Goal: Use online tool/utility: Utilize a website feature to perform a specific function

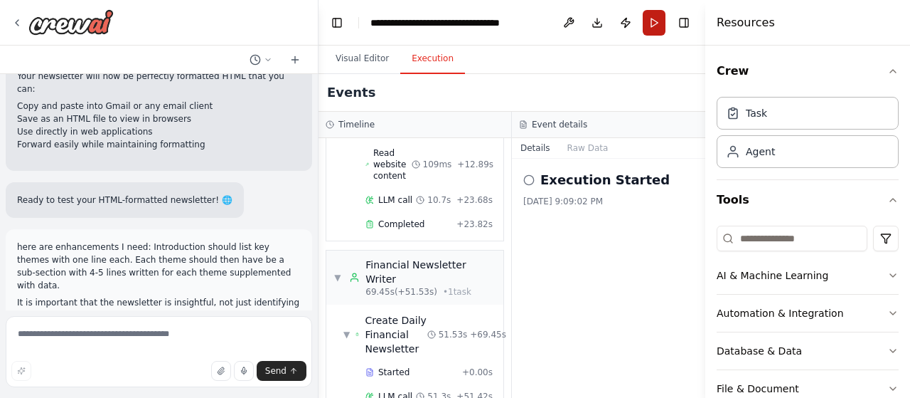
click at [652, 22] on button "Run" at bounding box center [654, 23] width 23 height 26
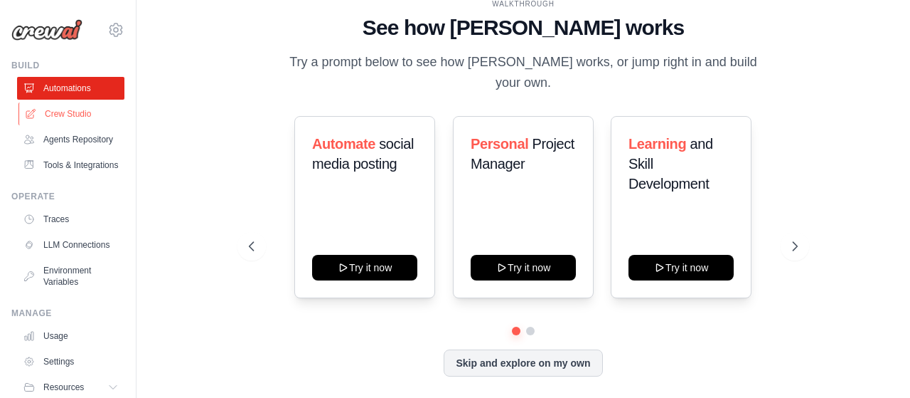
click at [70, 109] on link "Crew Studio" at bounding box center [71, 113] width 107 height 23
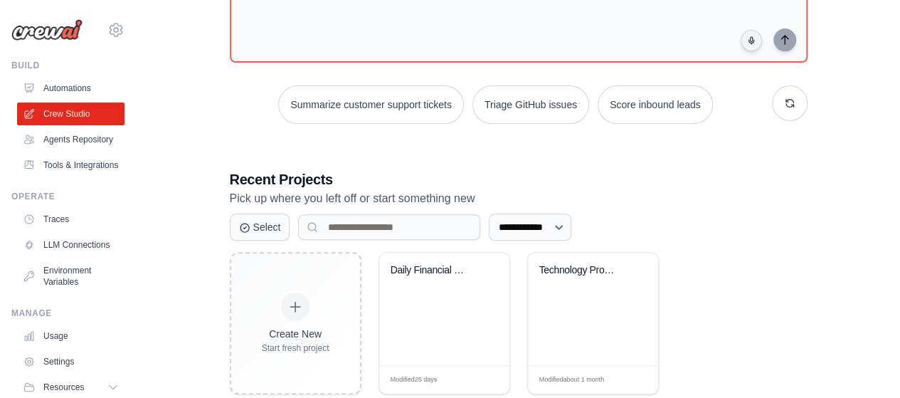
scroll to position [174, 0]
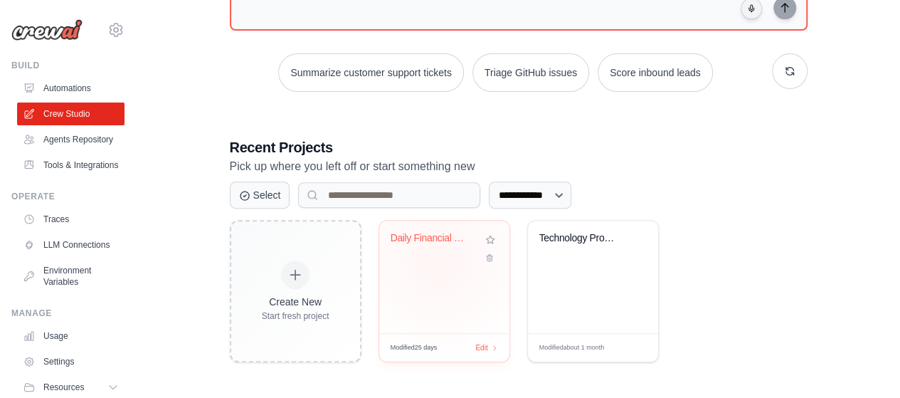
click at [437, 260] on div "Daily Financial Newsletter Generato..." at bounding box center [443, 248] width 107 height 33
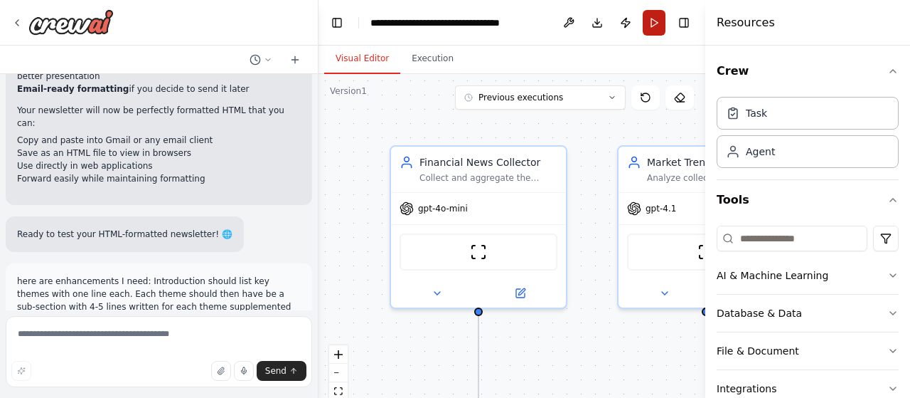
scroll to position [10579, 0]
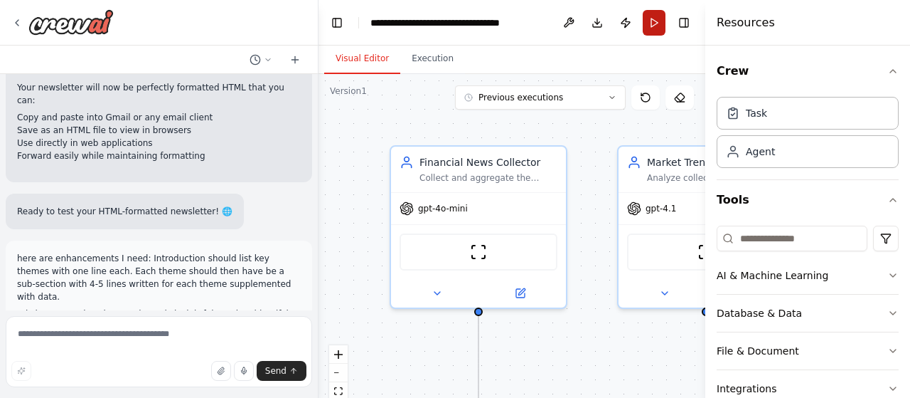
click at [656, 24] on button "Run" at bounding box center [654, 23] width 23 height 26
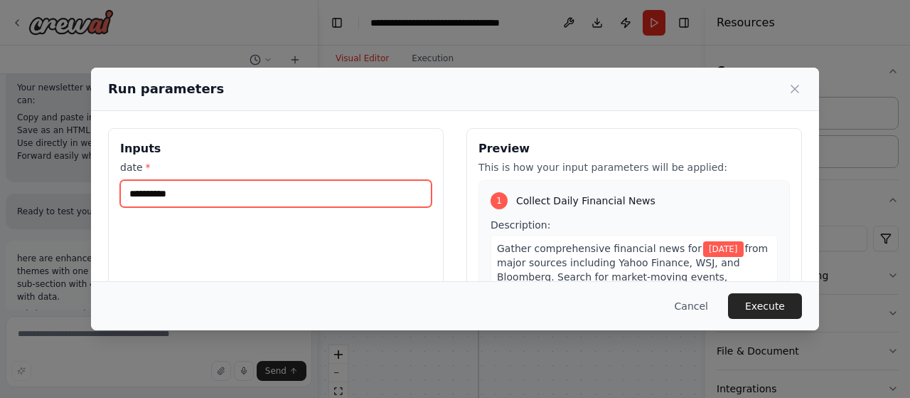
click at [264, 196] on input "**********" at bounding box center [276, 193] width 312 height 27
type input "**********"
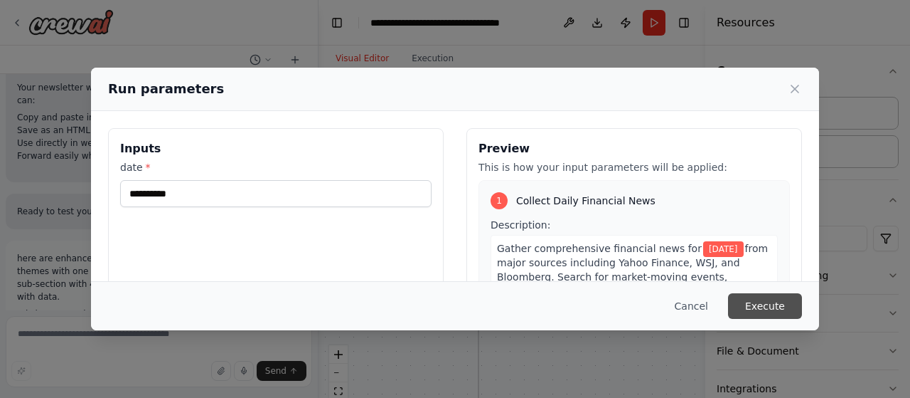
click at [765, 301] on button "Execute" at bounding box center [765, 306] width 74 height 26
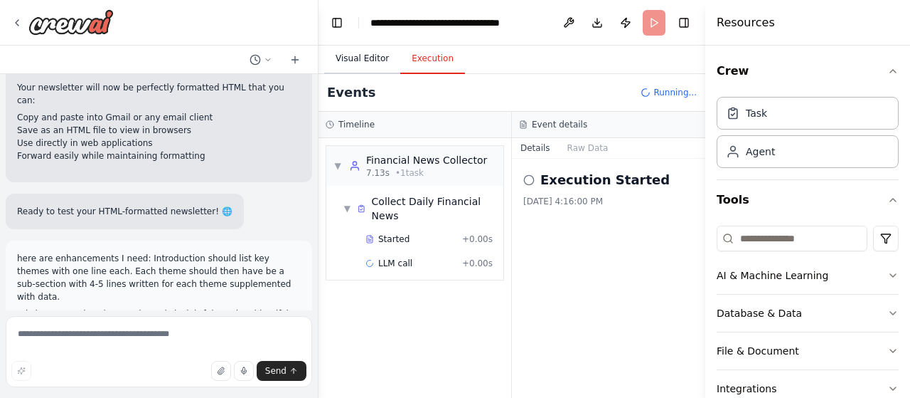
click at [353, 59] on button "Visual Editor" at bounding box center [362, 59] width 76 height 30
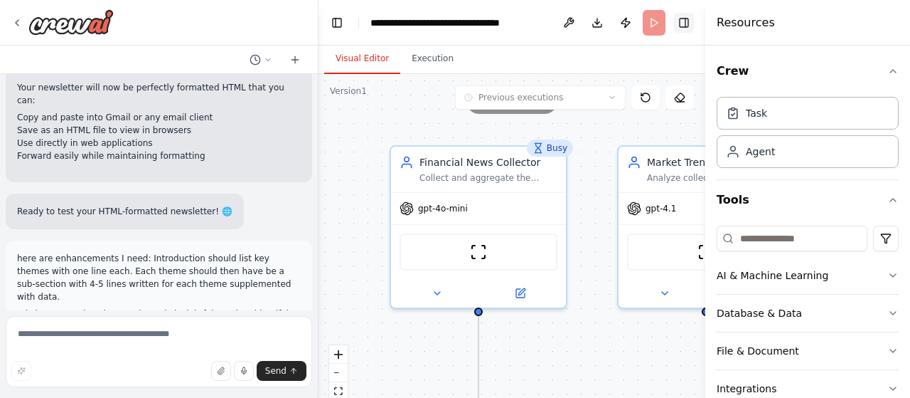
click at [686, 26] on button "Toggle Right Sidebar" at bounding box center [684, 23] width 20 height 20
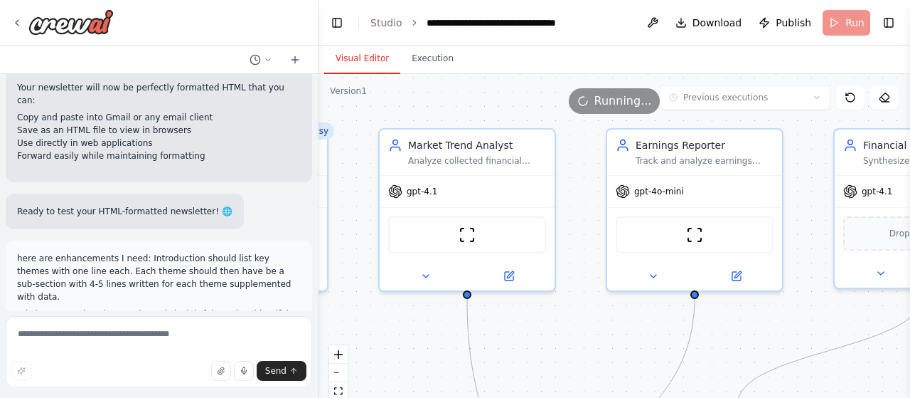
drag, startPoint x: 622, startPoint y: 351, endPoint x: 383, endPoint y: 334, distance: 239.6
click at [383, 334] on div ".deletable-edge-delete-btn { width: 20px; height: 20px; border: 0px solid #ffff…" at bounding box center [615, 252] width 592 height 356
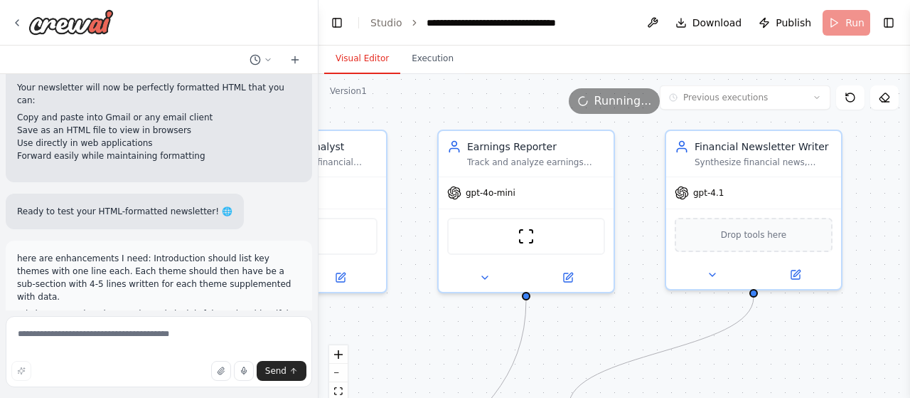
drag, startPoint x: 792, startPoint y: 322, endPoint x: 624, endPoint y: 324, distance: 168.6
click at [624, 324] on div ".deletable-edge-delete-btn { width: 20px; height: 20px; border: 0px solid #ffff…" at bounding box center [615, 252] width 592 height 356
click at [715, 193] on span "gpt-4.1" at bounding box center [708, 189] width 31 height 11
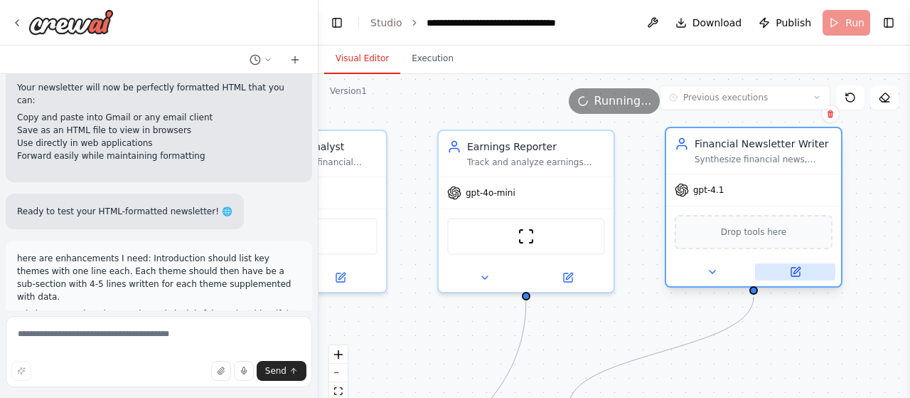
click at [798, 271] on icon at bounding box center [796, 271] width 9 height 9
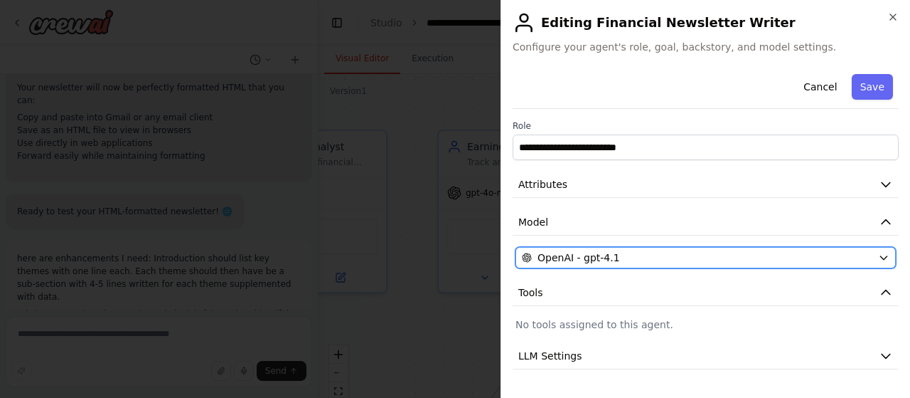
click at [711, 252] on div "OpenAI - gpt-4.1" at bounding box center [697, 257] width 351 height 14
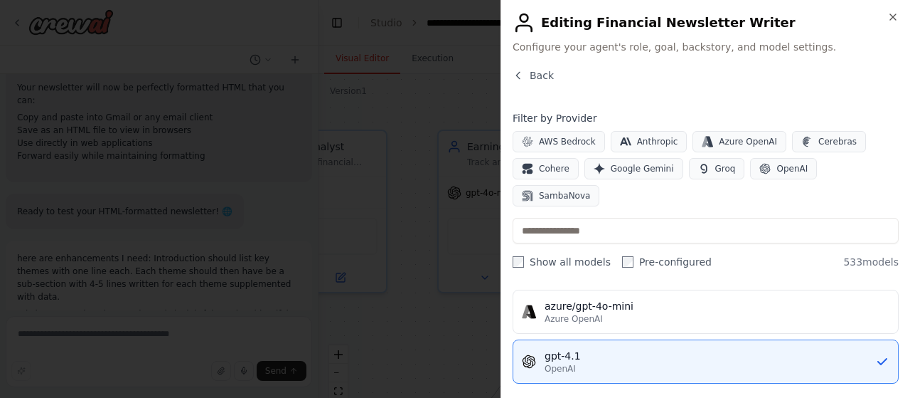
scroll to position [213, 0]
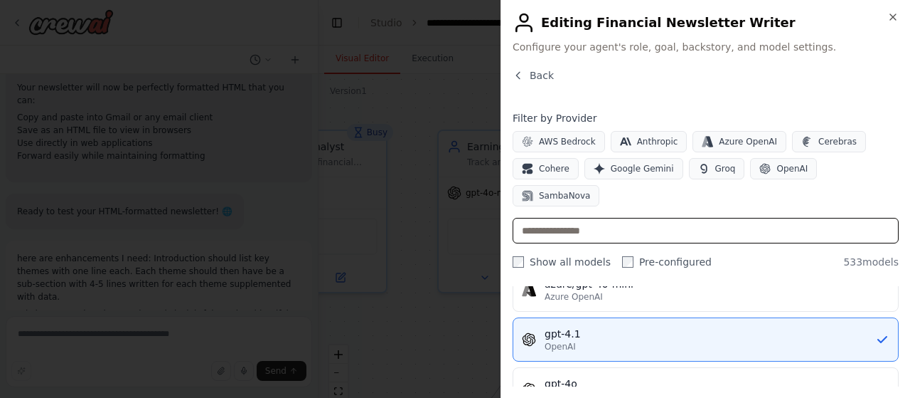
click at [652, 218] on input "text" at bounding box center [706, 231] width 386 height 26
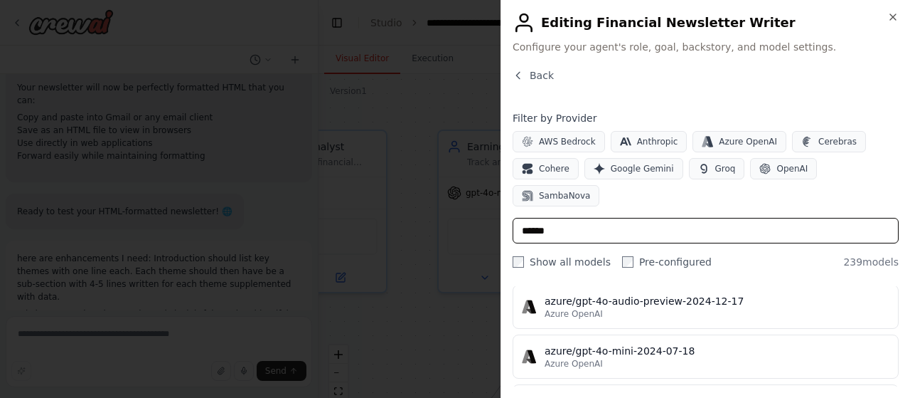
scroll to position [2560, 0]
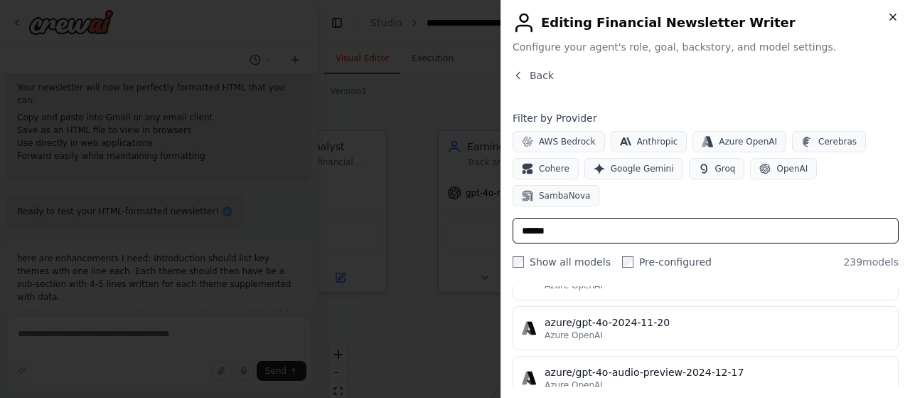
type input "******"
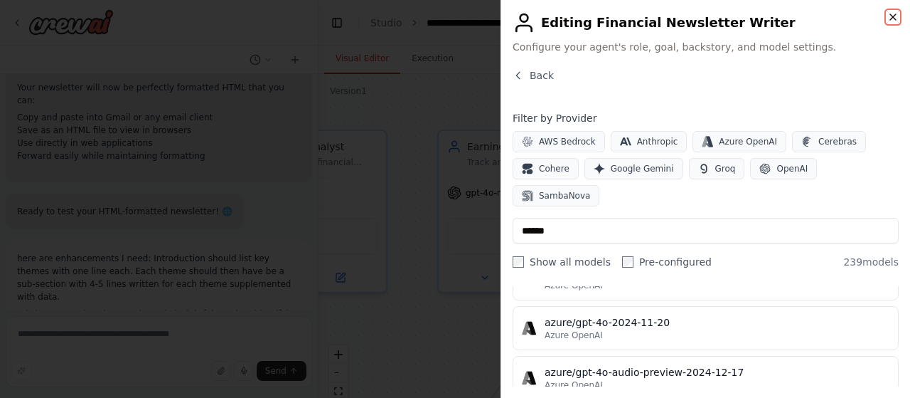
click at [895, 16] on icon "button" at bounding box center [893, 16] width 11 height 11
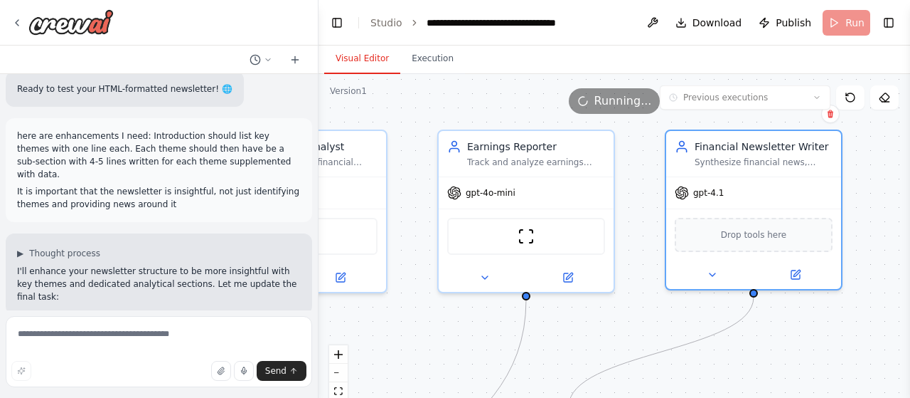
scroll to position [10705, 0]
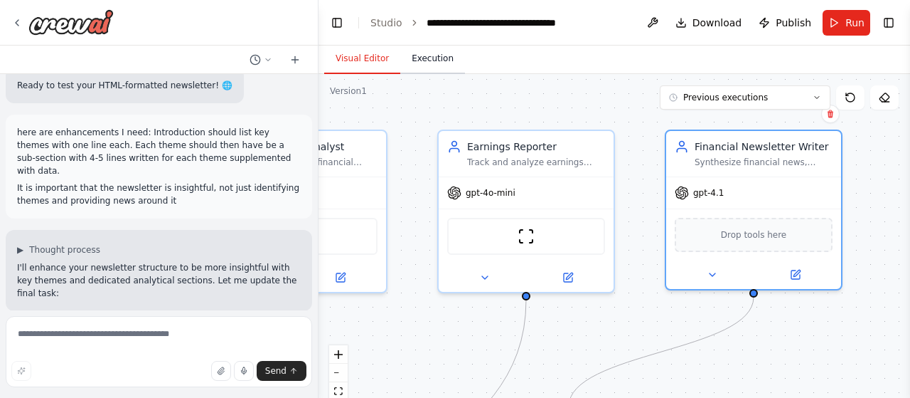
click at [436, 63] on button "Execution" at bounding box center [432, 59] width 65 height 30
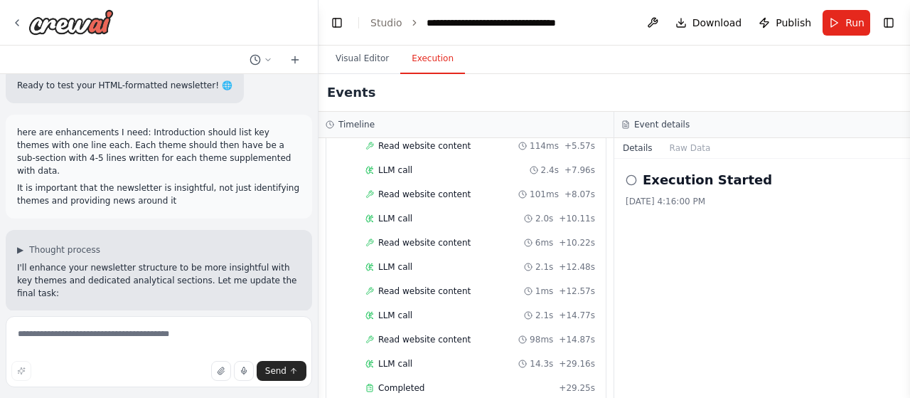
scroll to position [910, 0]
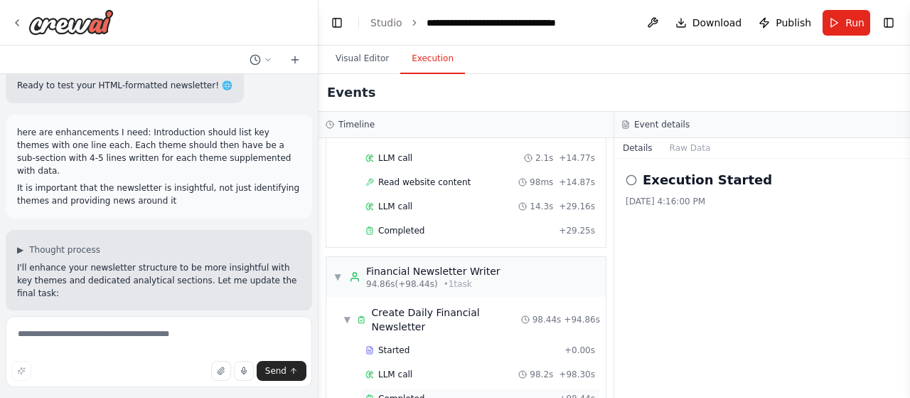
click at [425, 393] on div "Completed" at bounding box center [460, 398] width 188 height 11
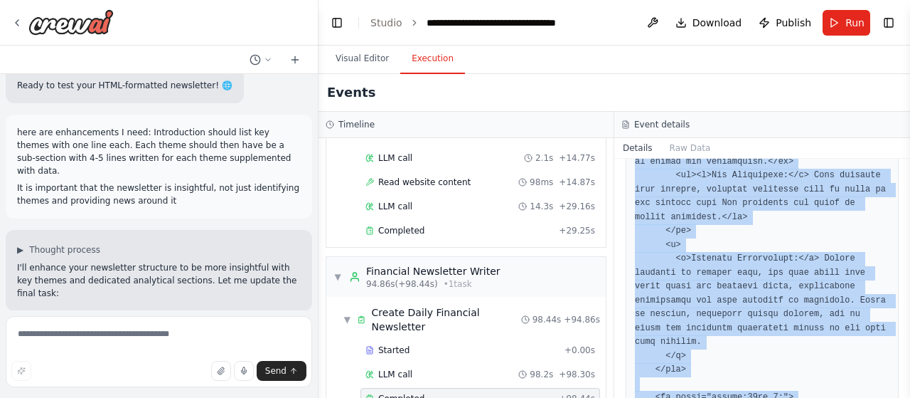
scroll to position [5300, 0]
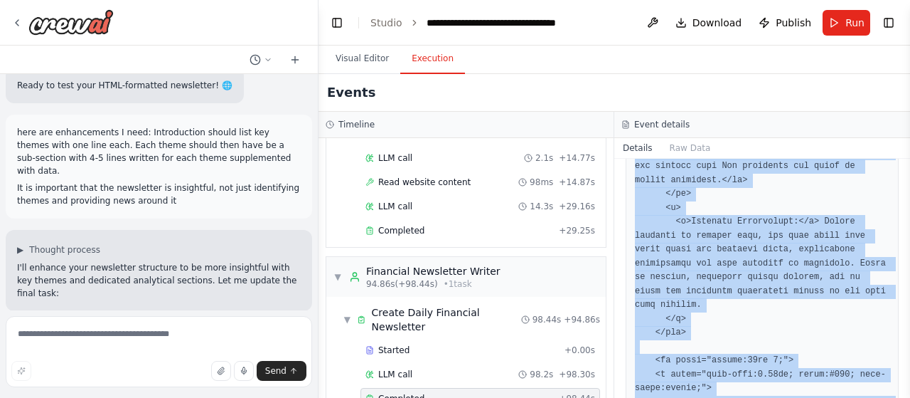
drag, startPoint x: 634, startPoint y: 257, endPoint x: 733, endPoint y: 344, distance: 131.1
copy pre "<!DOCTYPE html> <html> <head> <meta charset="UTF-8"> <title>Market Insights Dai…"
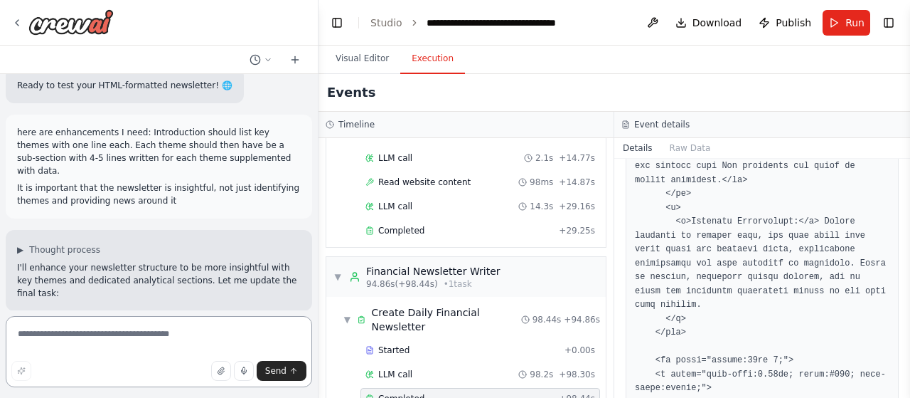
click at [121, 341] on textarea at bounding box center [159, 351] width 307 height 71
type textarea "**********"
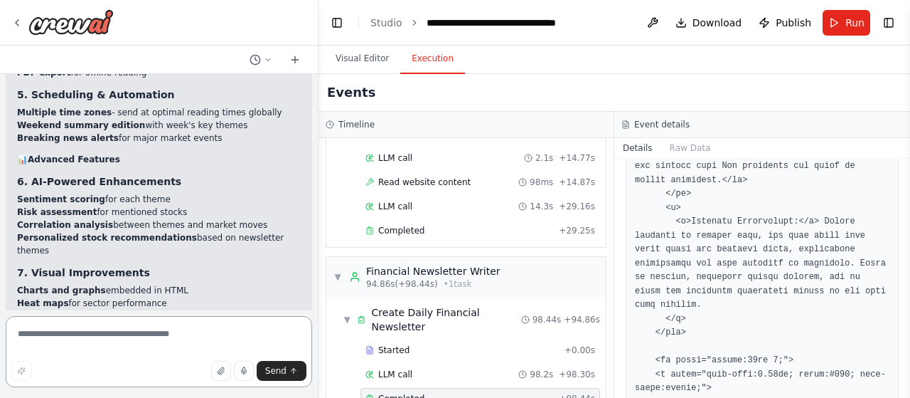
scroll to position [11863, 0]
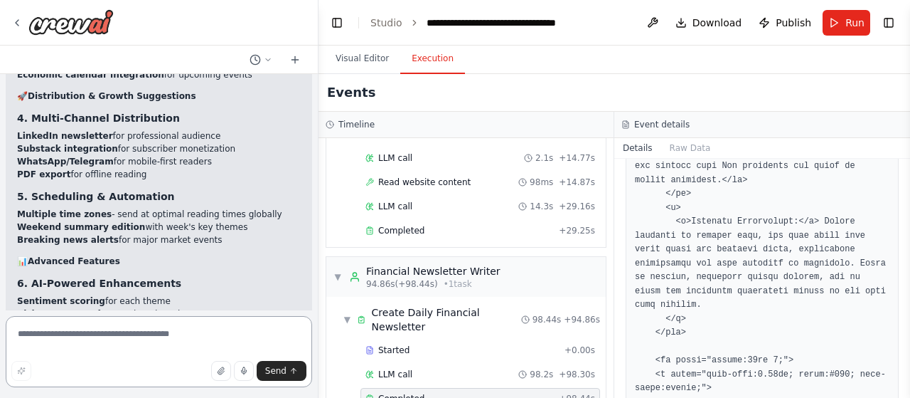
click at [122, 341] on textarea at bounding box center [159, 351] width 307 height 71
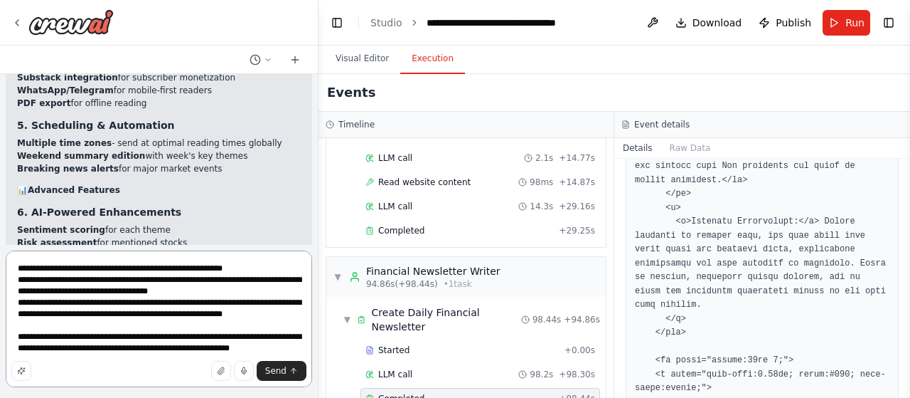
scroll to position [11814, 0]
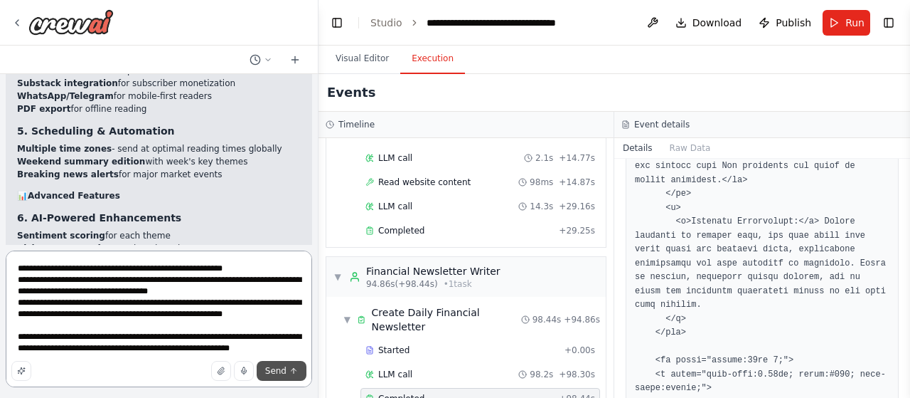
type textarea "**********"
click at [273, 370] on span "Send" at bounding box center [275, 370] width 21 height 11
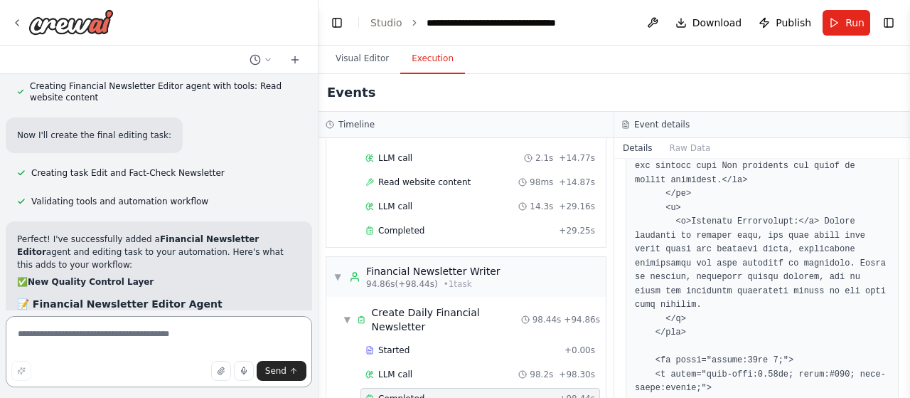
scroll to position [12915, 0]
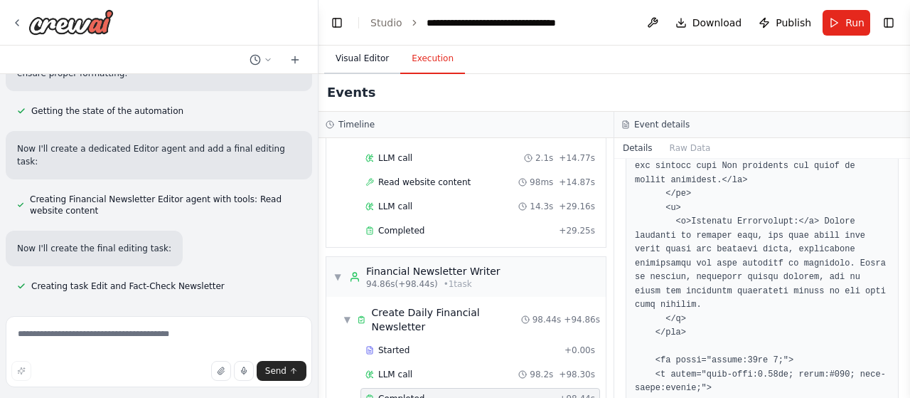
click at [358, 57] on button "Visual Editor" at bounding box center [362, 59] width 76 height 30
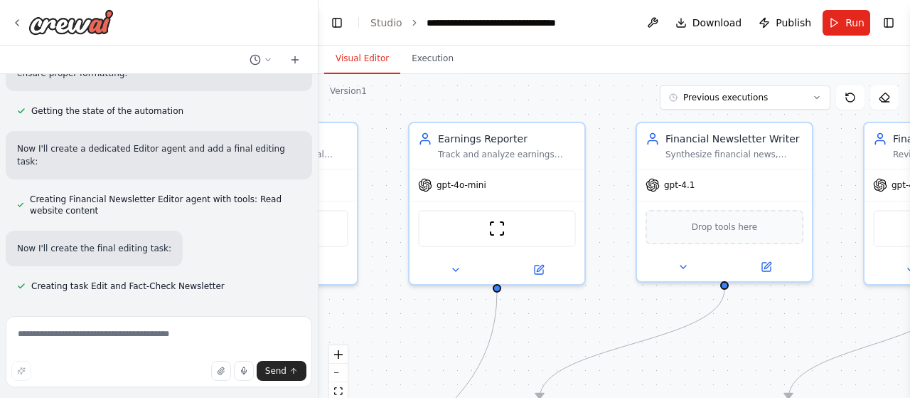
drag, startPoint x: 445, startPoint y: 346, endPoint x: 202, endPoint y: 338, distance: 242.7
click at [202, 338] on div "I want to create a daily newsletter system for financial news of the day. Sourc…" at bounding box center [455, 199] width 910 height 398
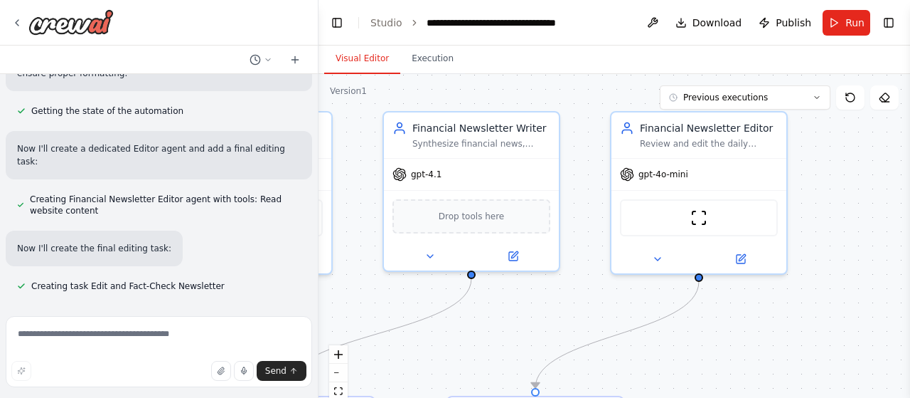
drag, startPoint x: 644, startPoint y: 314, endPoint x: 390, endPoint y: 304, distance: 254.1
click at [390, 304] on div ".deletable-edge-delete-btn { width: 20px; height: 20px; border: 0px solid #ffff…" at bounding box center [615, 252] width 592 height 356
click at [674, 179] on div "gpt-4o-mini" at bounding box center [698, 171] width 175 height 31
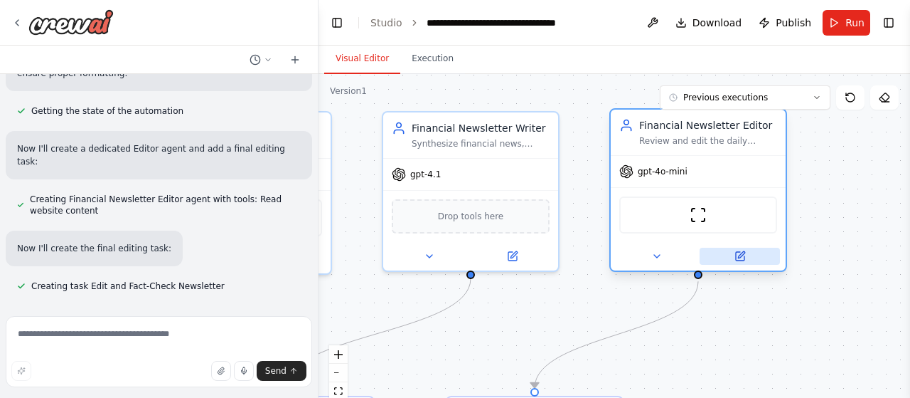
click at [744, 259] on icon at bounding box center [740, 256] width 9 height 9
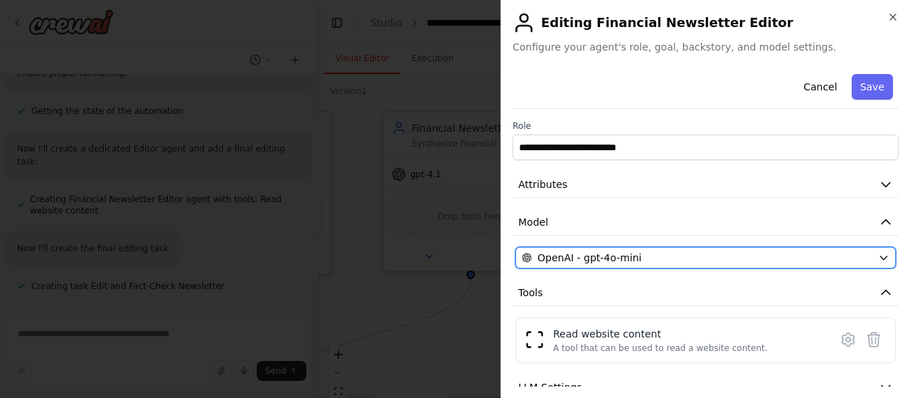
click at [609, 254] on span "OpenAI - gpt-4o-mini" at bounding box center [590, 257] width 104 height 14
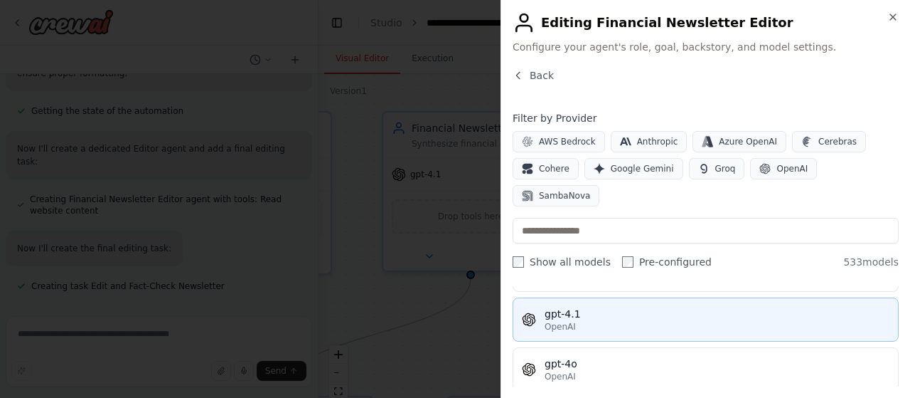
scroll to position [213, 0]
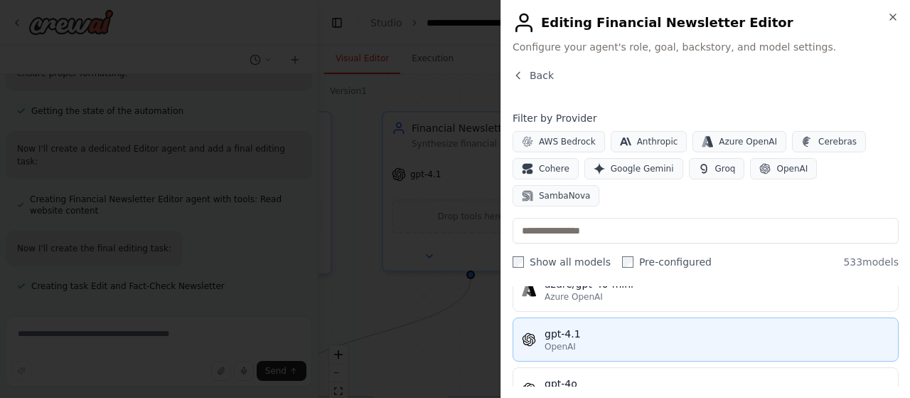
click at [662, 326] on div "gpt-4.1" at bounding box center [717, 333] width 345 height 14
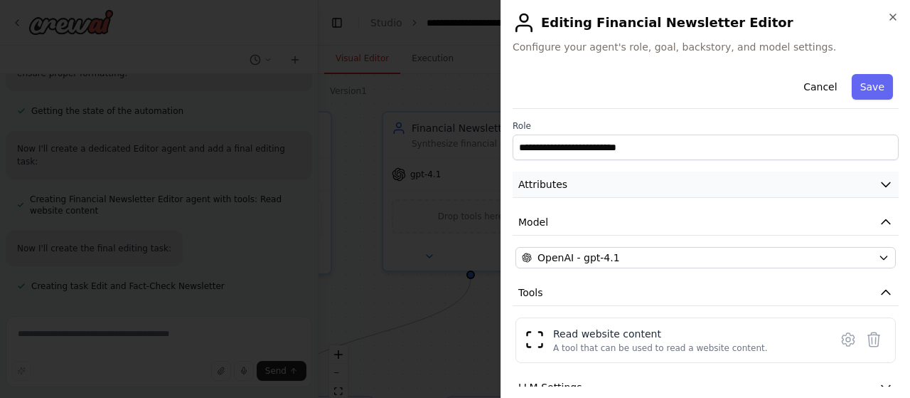
drag, startPoint x: 863, startPoint y: 85, endPoint x: 687, endPoint y: 174, distance: 197.2
click at [687, 174] on div "**********" at bounding box center [706, 272] width 386 height 408
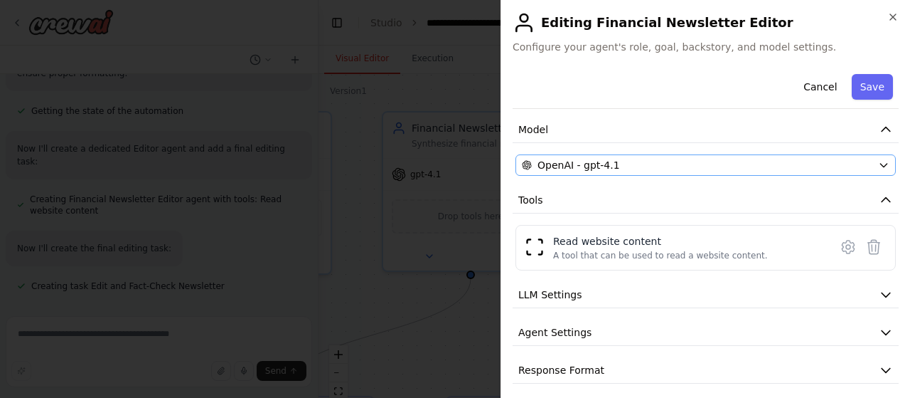
scroll to position [98, 0]
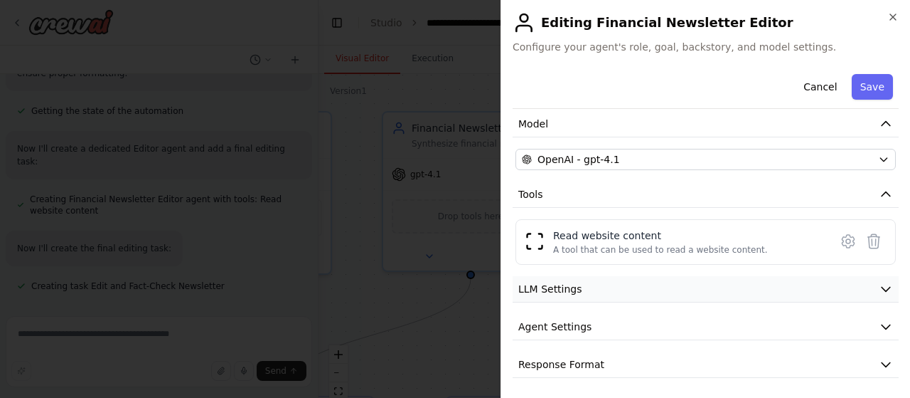
click at [686, 288] on button "LLM Settings" at bounding box center [706, 289] width 386 height 26
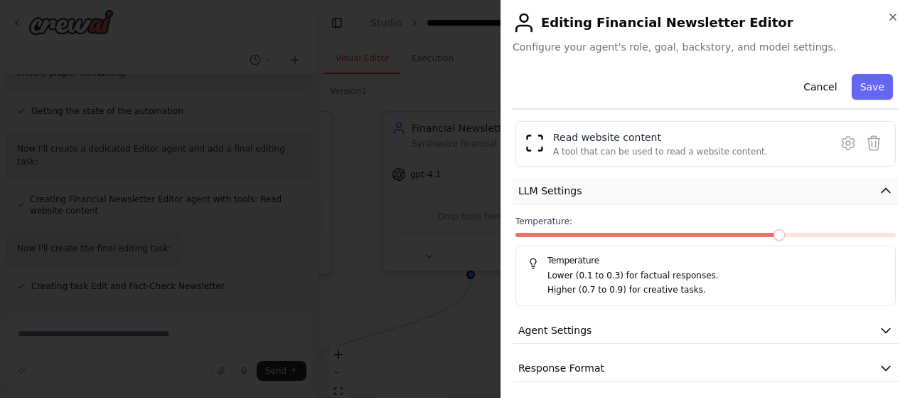
scroll to position [199, 0]
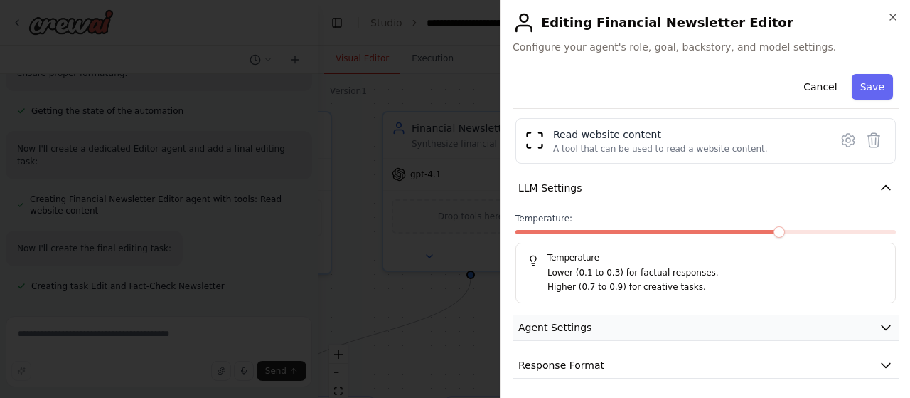
click at [679, 322] on button "Agent Settings" at bounding box center [706, 327] width 386 height 26
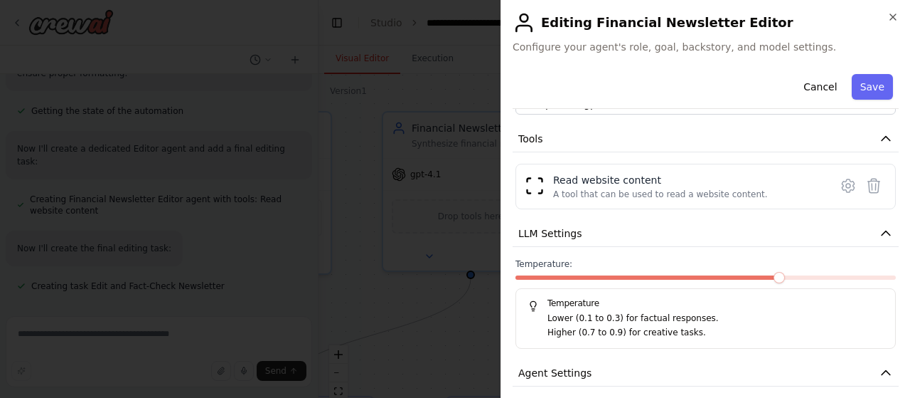
scroll to position [0, 0]
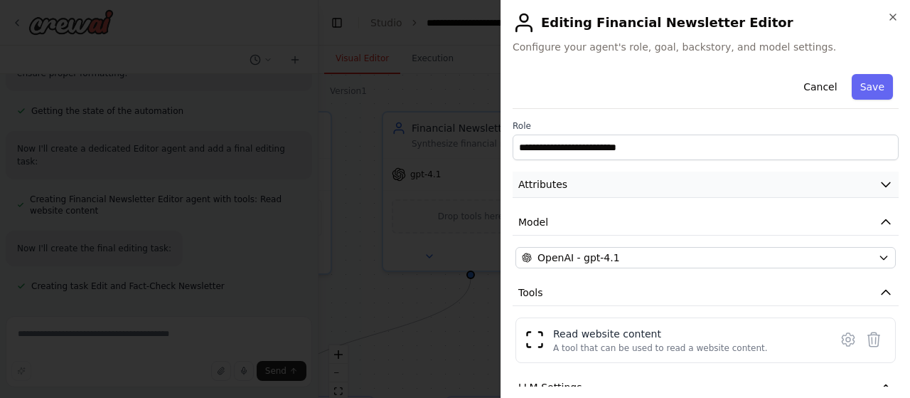
click at [879, 182] on icon "button" at bounding box center [886, 184] width 14 height 14
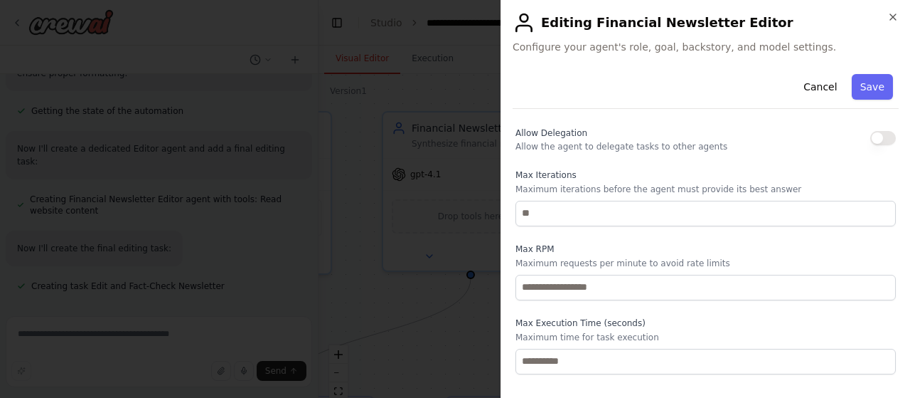
scroll to position [804, 0]
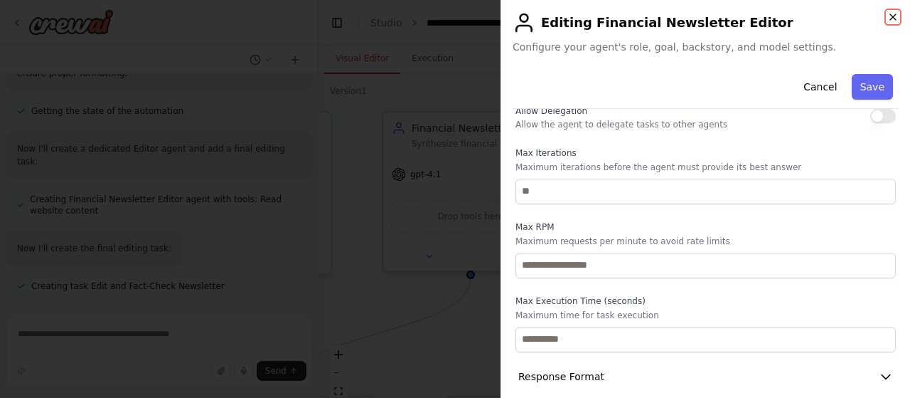
click at [892, 15] on icon "button" at bounding box center [893, 16] width 11 height 11
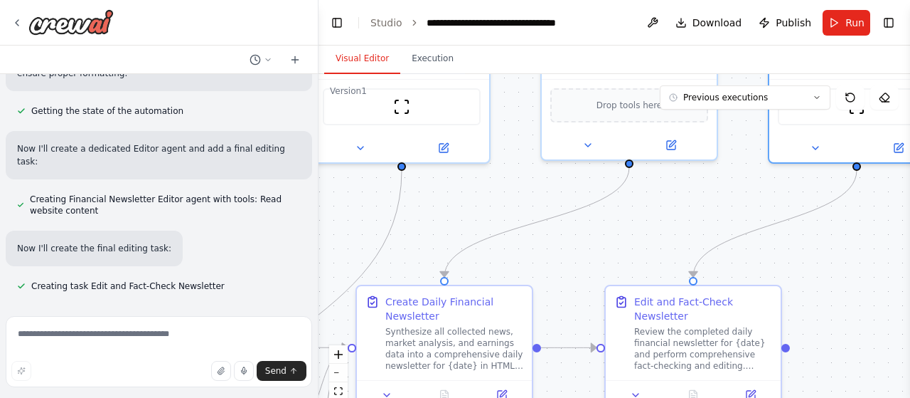
drag, startPoint x: 511, startPoint y: 334, endPoint x: 659, endPoint y: 221, distance: 185.8
click at [669, 223] on div ".deletable-edge-delete-btn { width: 20px; height: 20px; border: 0px solid #ffff…" at bounding box center [615, 252] width 592 height 356
